Goal: Ask a question

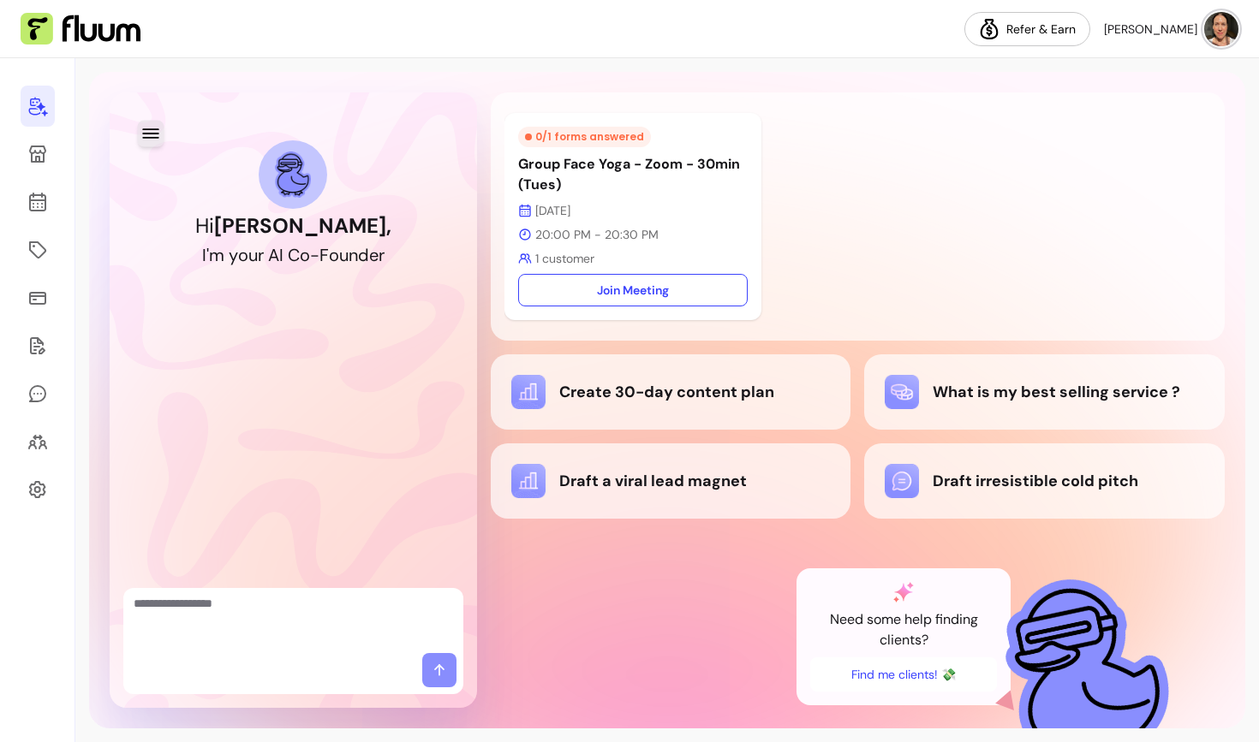
click at [148, 134] on icon "button" at bounding box center [150, 133] width 16 height 10
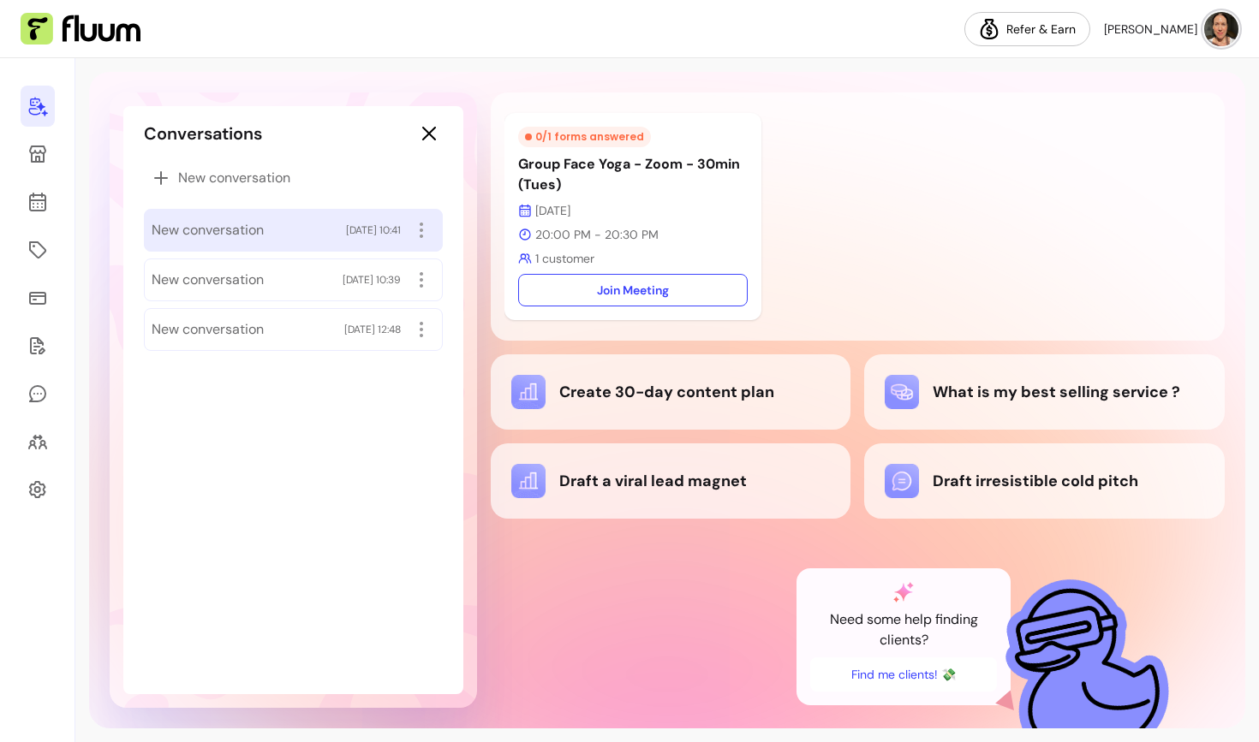
click at [211, 245] on div "New conversation [DATE] 10:41" at bounding box center [293, 230] width 299 height 43
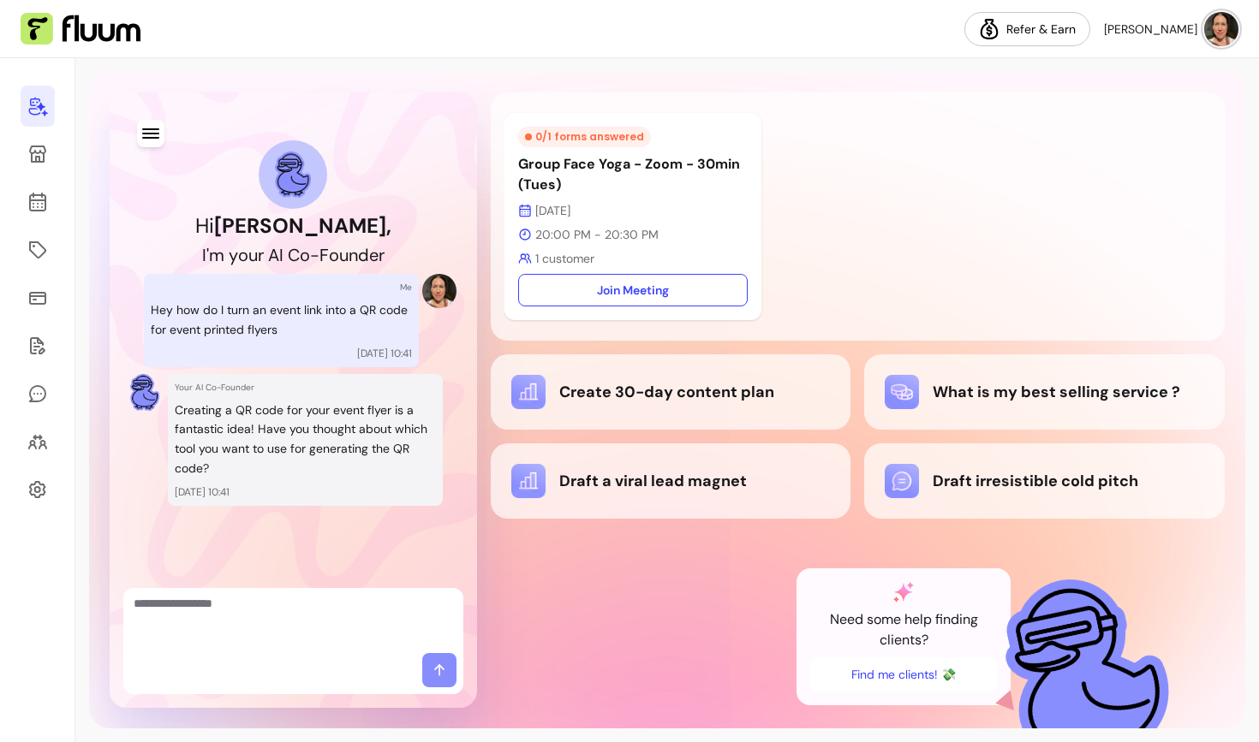
click at [234, 305] on p "Hey how do I turn an event link into a QR code for event printed flyers" at bounding box center [281, 320] width 261 height 39
drag, startPoint x: 346, startPoint y: 312, endPoint x: 408, endPoint y: 313, distance: 61.7
click at [408, 313] on p "Hey how do I turn an event link into a QR code for event printed flyers" at bounding box center [281, 320] width 261 height 39
click at [346, 317] on p "Hey how do I turn an event link into a QR code for event printed flyers" at bounding box center [281, 320] width 261 height 39
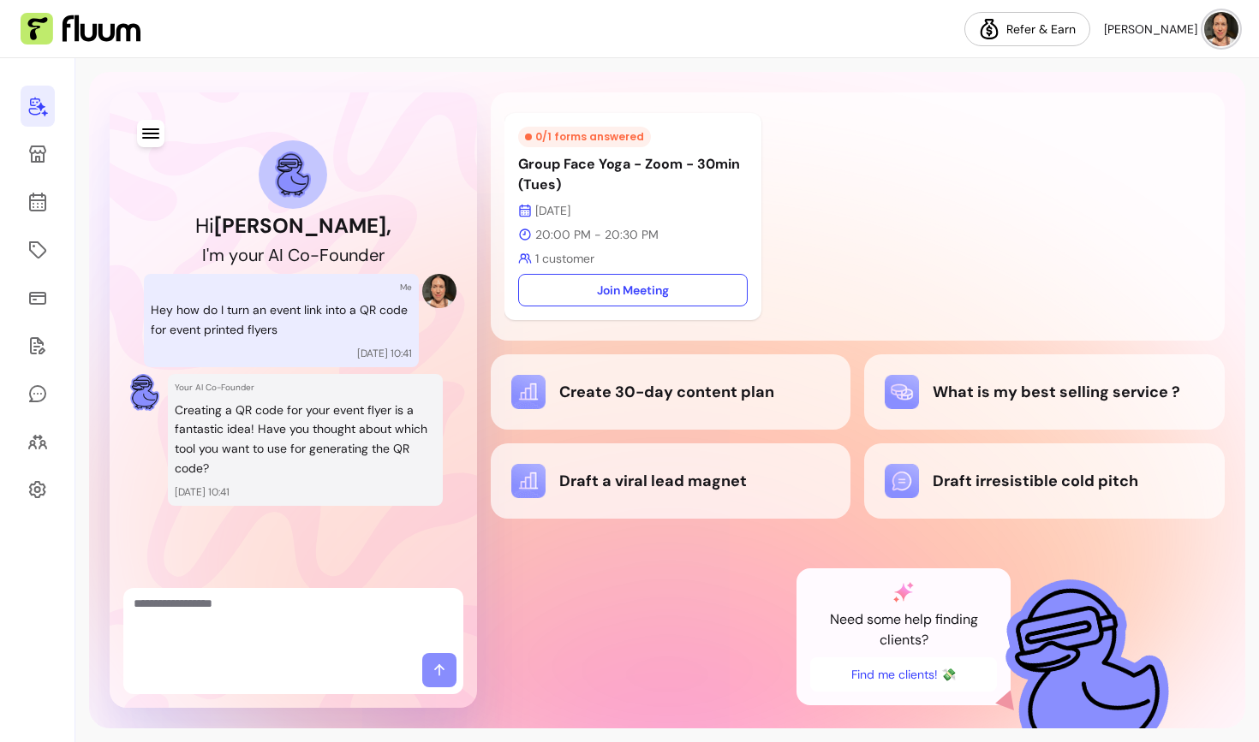
click at [245, 431] on p "Creating a QR code for your event flyer is a fantastic idea! Have you thought a…" at bounding box center [305, 440] width 261 height 78
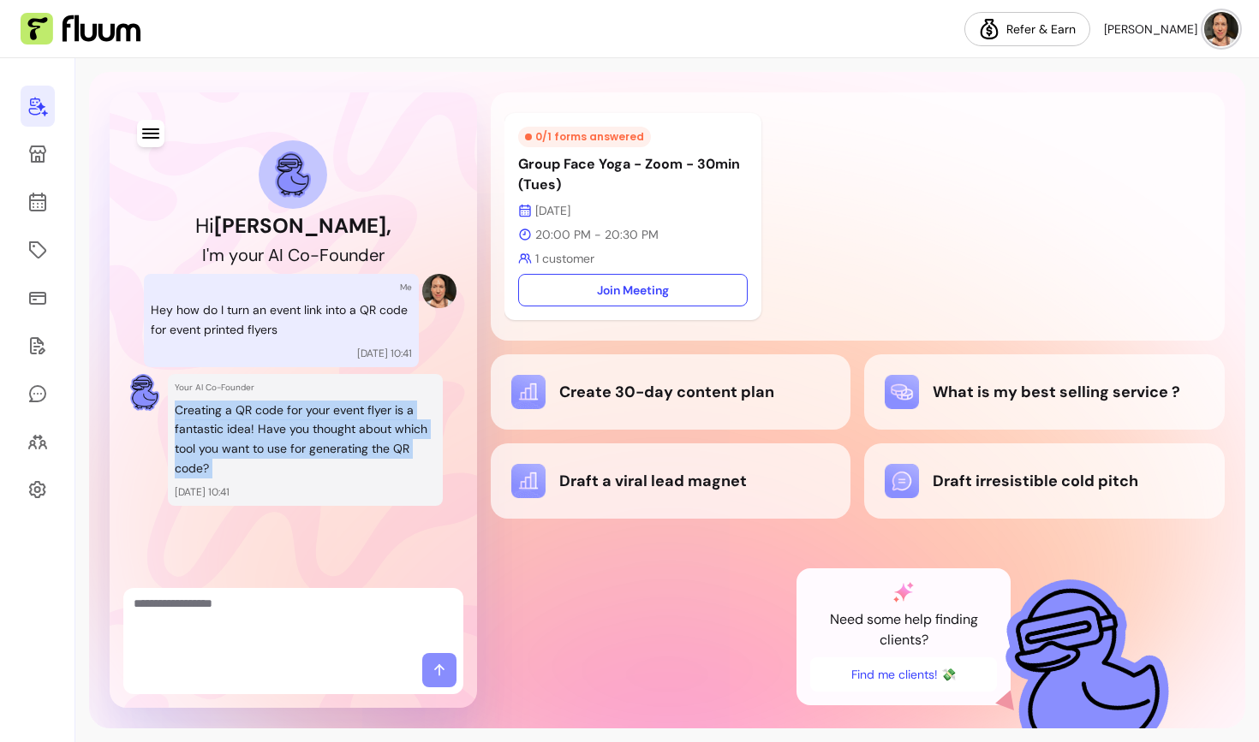
click at [245, 431] on p "Creating a QR code for your event flyer is a fantastic idea! Have you thought a…" at bounding box center [305, 440] width 261 height 78
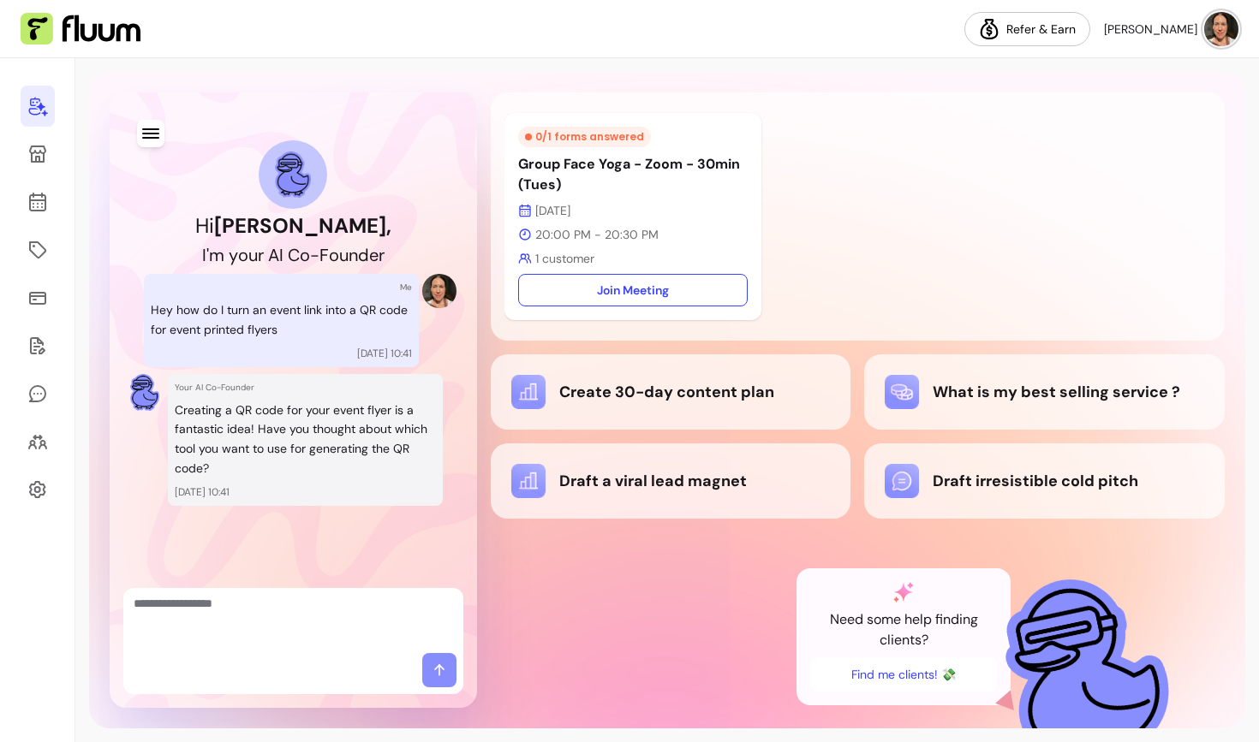
click at [253, 454] on p "Creating a QR code for your event flyer is a fantastic idea! Have you thought a…" at bounding box center [305, 440] width 261 height 78
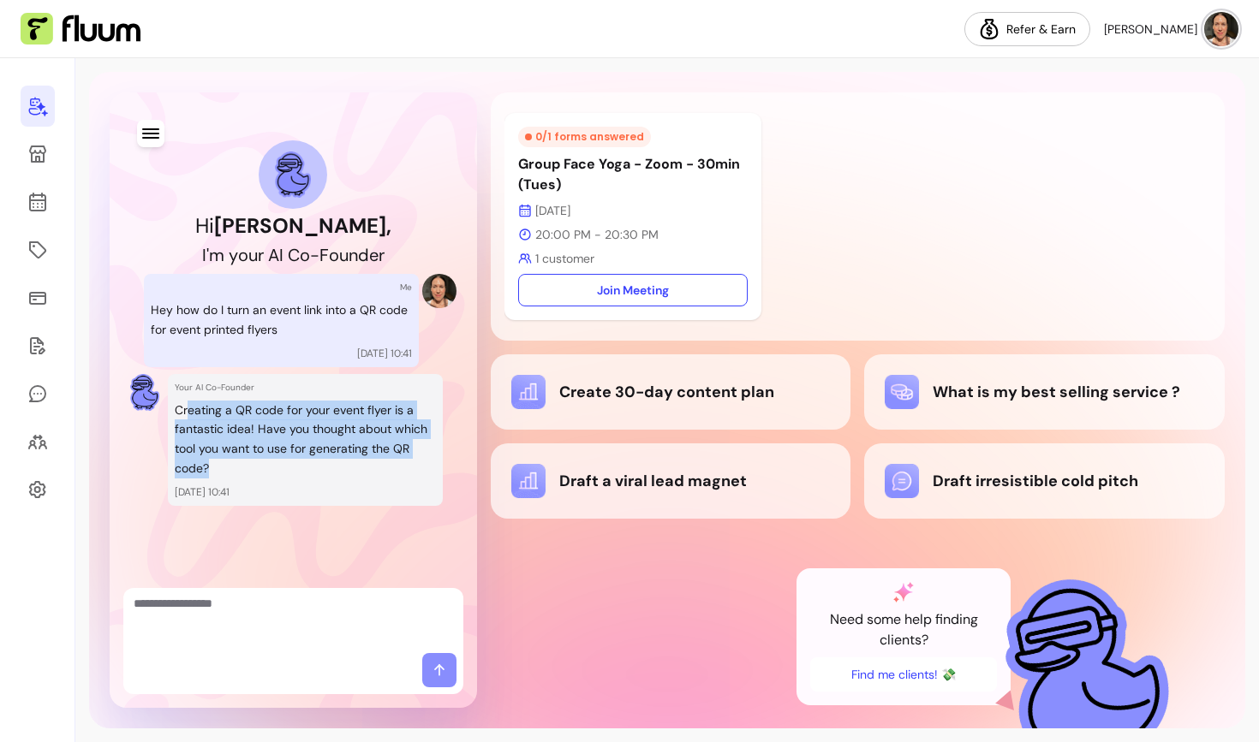
drag, startPoint x: 222, startPoint y: 461, endPoint x: 188, endPoint y: 406, distance: 64.9
click at [188, 406] on p "Creating a QR code for your event flyer is a fantastic idea! Have you thought a…" at bounding box center [305, 440] width 261 height 78
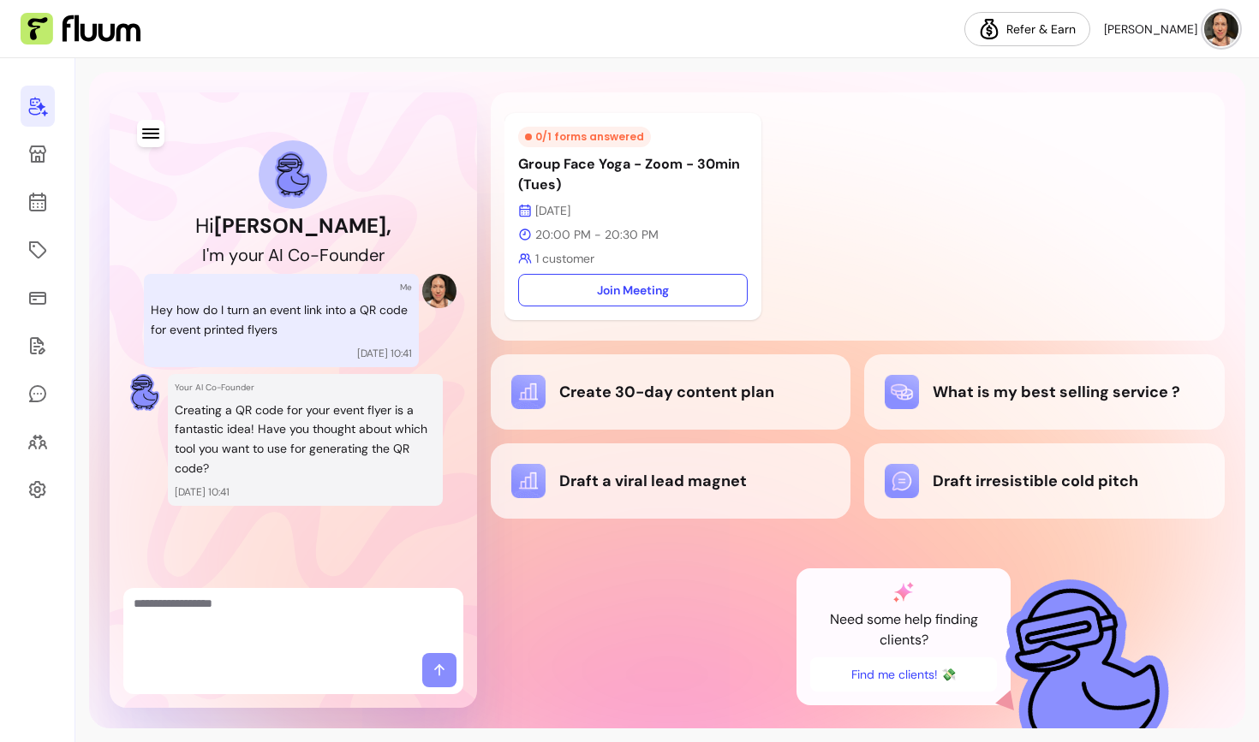
click at [219, 425] on p "Creating a QR code for your event flyer is a fantastic idea! Have you thought a…" at bounding box center [305, 440] width 261 height 78
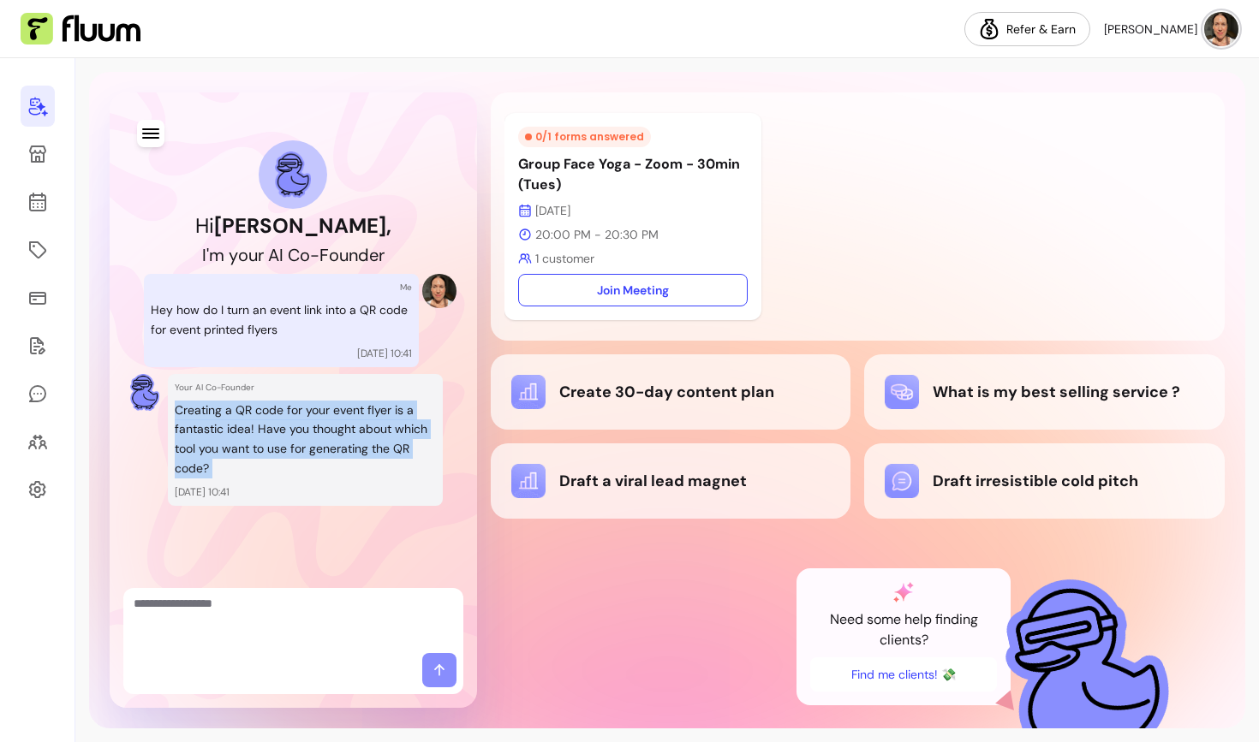
click at [219, 425] on p "Creating a QR code for your event flyer is a fantastic idea! Have you thought a…" at bounding box center [305, 440] width 261 height 78
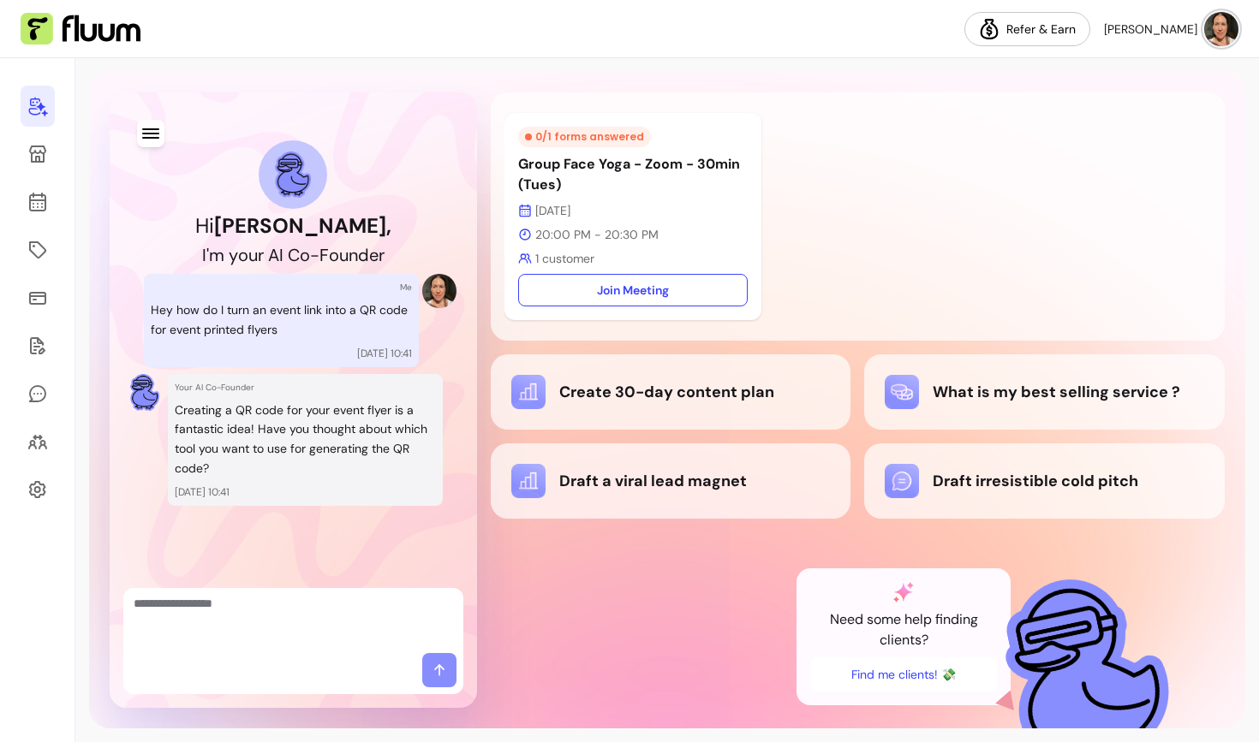
click at [166, 137] on div "Hi [PERSON_NAME] , I ' m y o u r A I C o - F o u n d e r Me Hey how do I turn a…" at bounding box center [293, 333] width 326 height 455
click at [153, 136] on icon "button" at bounding box center [150, 133] width 20 height 20
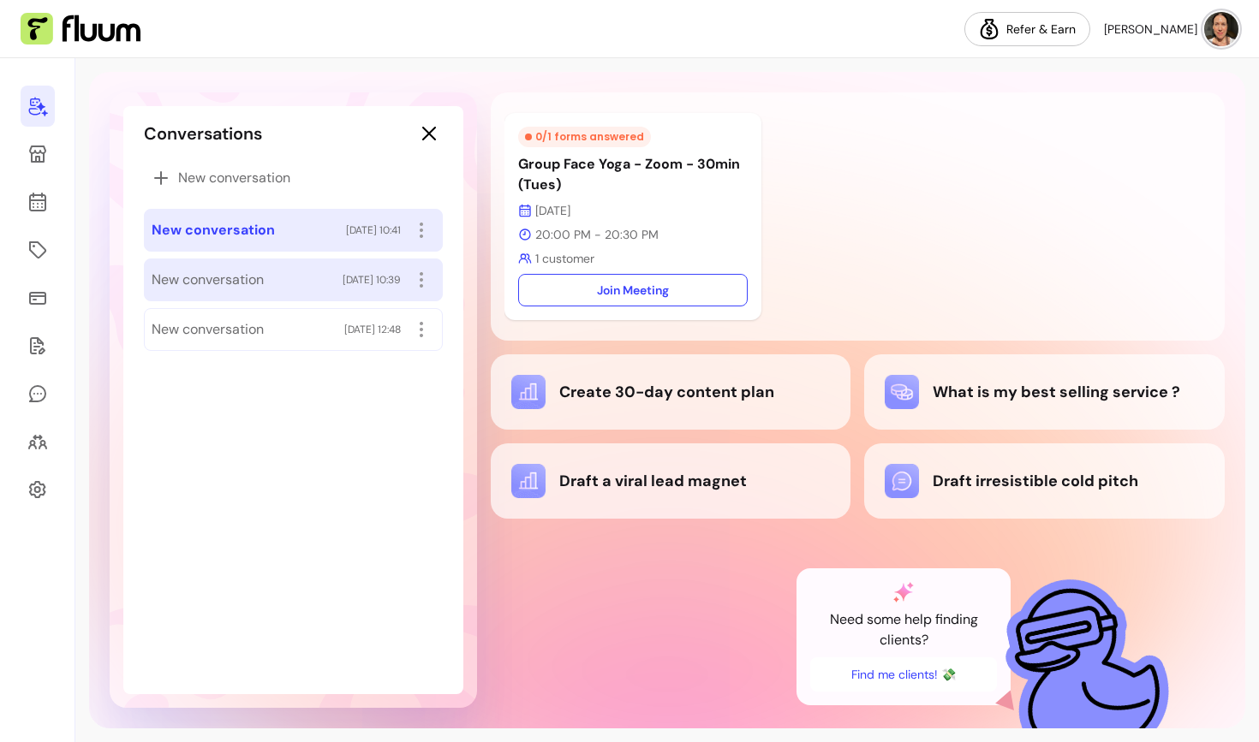
click at [220, 271] on span "New conversation" at bounding box center [208, 280] width 112 height 21
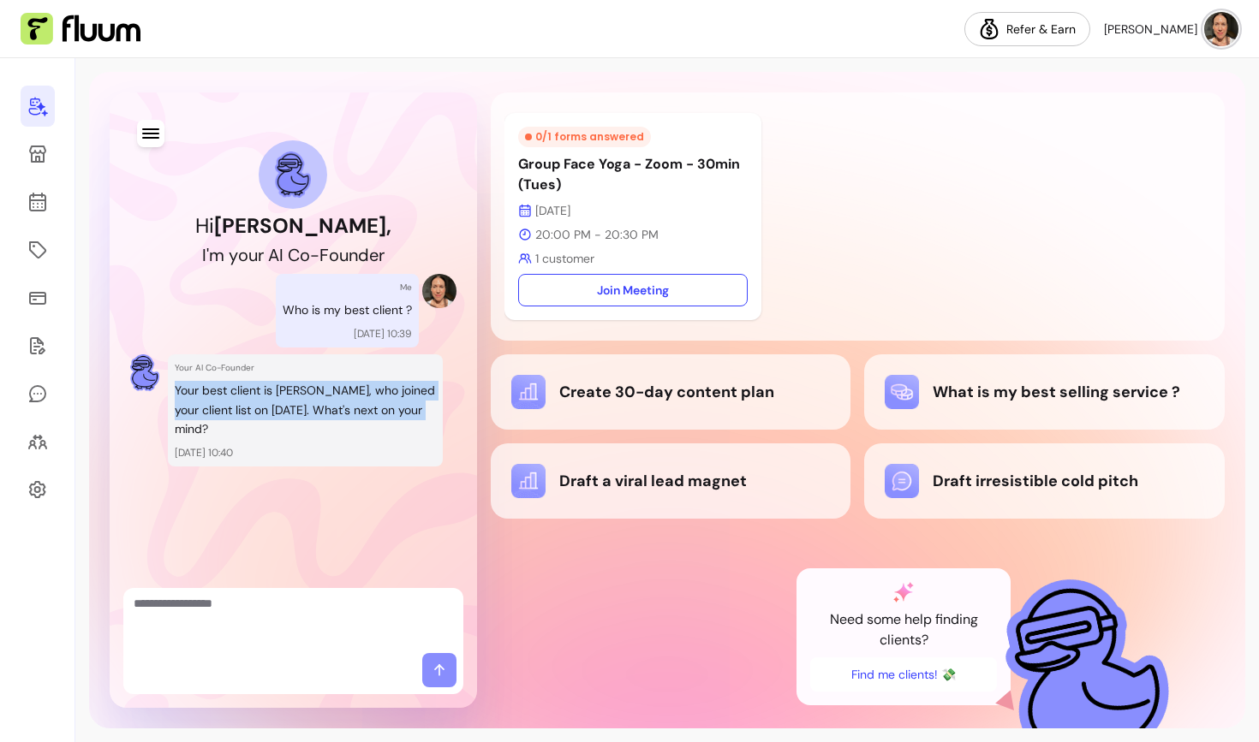
drag, startPoint x: 435, startPoint y: 412, endPoint x: 166, endPoint y: 390, distance: 269.7
click at [165, 390] on div "Your AI Co-Founder Your best client is [PERSON_NAME], who joined your client li…" at bounding box center [293, 410] width 326 height 112
